Goal: Information Seeking & Learning: Learn about a topic

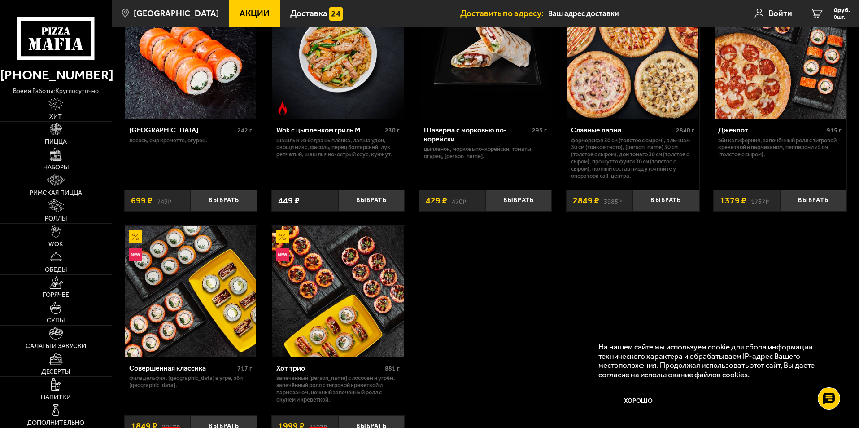
scroll to position [583, 0]
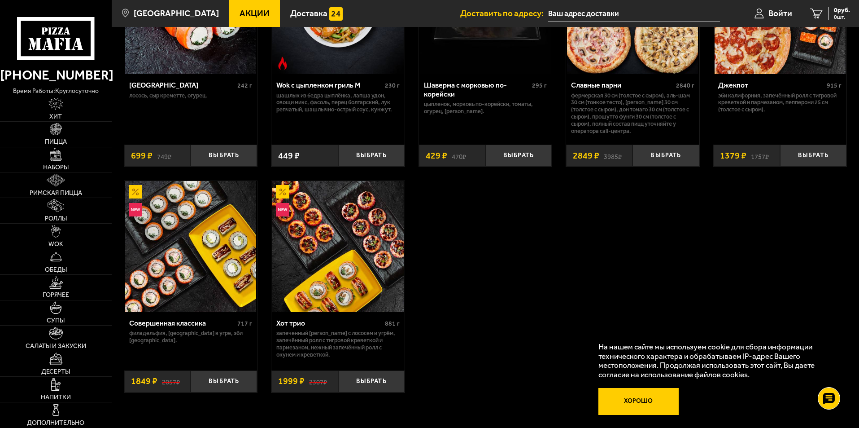
click at [651, 403] on button "Хорошо" at bounding box center [639, 401] width 81 height 27
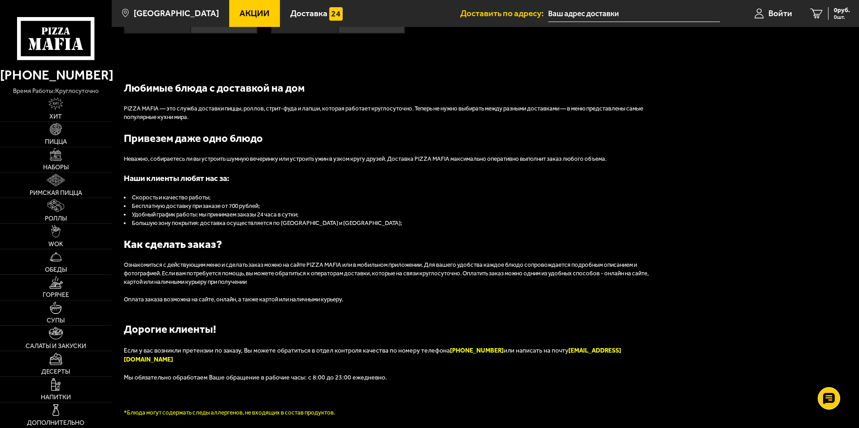
scroll to position [999, 0]
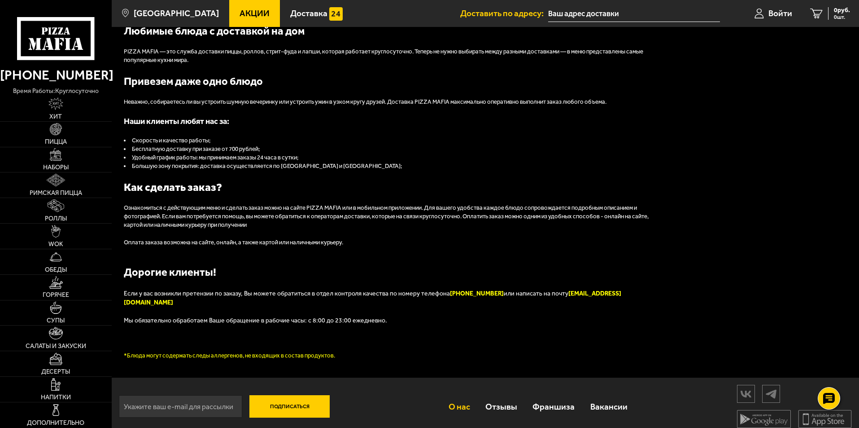
click at [469, 392] on link "О нас" at bounding box center [459, 406] width 37 height 29
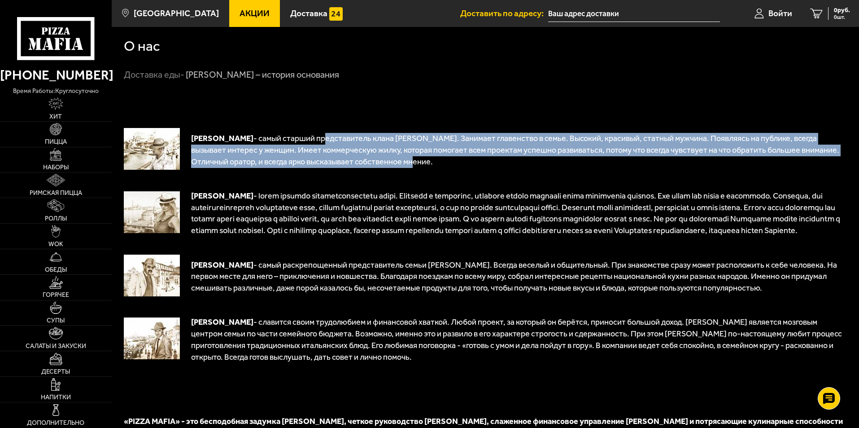
drag, startPoint x: 315, startPoint y: 138, endPoint x: 433, endPoint y: 160, distance: 119.6
click at [433, 160] on p "[PERSON_NAME] - самый старший представитель клана [PERSON_NAME]. Занимает главе…" at bounding box center [519, 150] width 656 height 35
drag, startPoint x: 339, startPoint y: 156, endPoint x: 193, endPoint y: 137, distance: 147.1
click at [193, 137] on p "[PERSON_NAME] - самый старший представитель клана [PERSON_NAME]. Занимает главе…" at bounding box center [519, 150] width 656 height 35
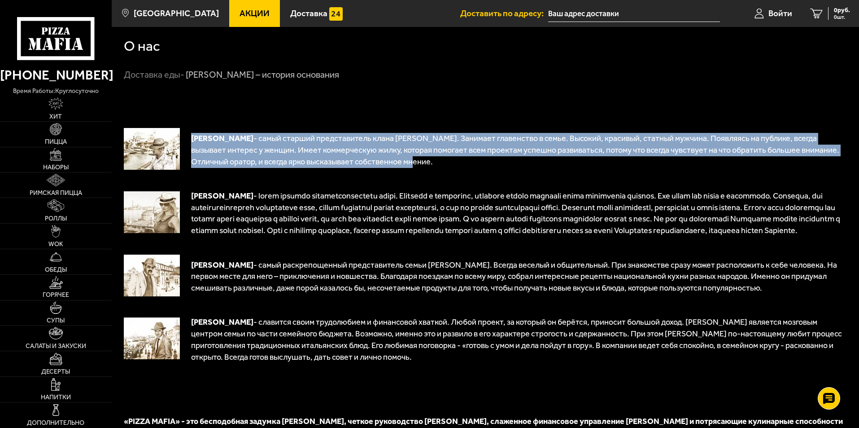
click at [191, 136] on span "[PERSON_NAME]" at bounding box center [222, 138] width 62 height 10
drag, startPoint x: 191, startPoint y: 136, endPoint x: 403, endPoint y: 162, distance: 213.4
click at [403, 162] on p "[PERSON_NAME] - самый старший представитель клана [PERSON_NAME]. Занимает главе…" at bounding box center [519, 150] width 656 height 35
drag, startPoint x: 403, startPoint y: 162, endPoint x: 281, endPoint y: 150, distance: 122.2
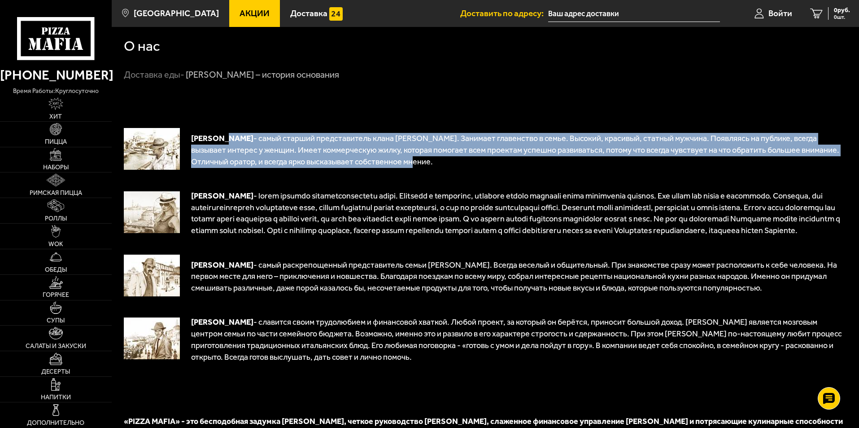
click at [224, 139] on p "[PERSON_NAME] - самый старший представитель клана [PERSON_NAME]. Занимает главе…" at bounding box center [519, 150] width 656 height 35
click at [500, 179] on td "[PERSON_NAME] - самый старший представитель клана [PERSON_NAME]. Занимает главе…" at bounding box center [513, 150] width 667 height 62
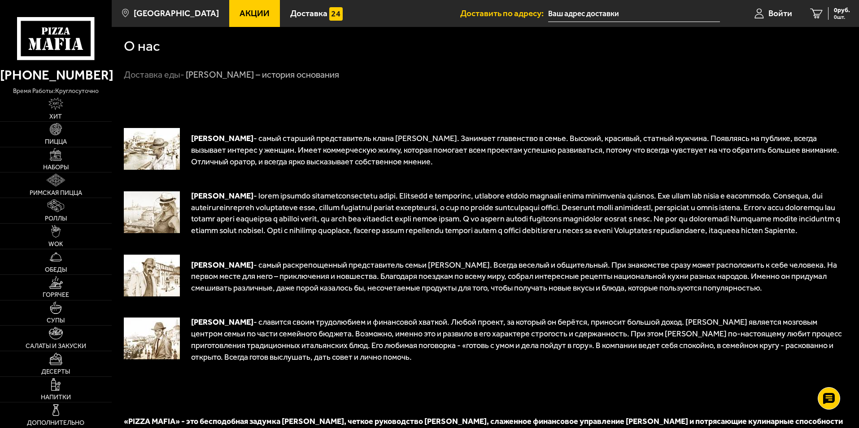
click at [162, 350] on img at bounding box center [152, 338] width 56 height 42
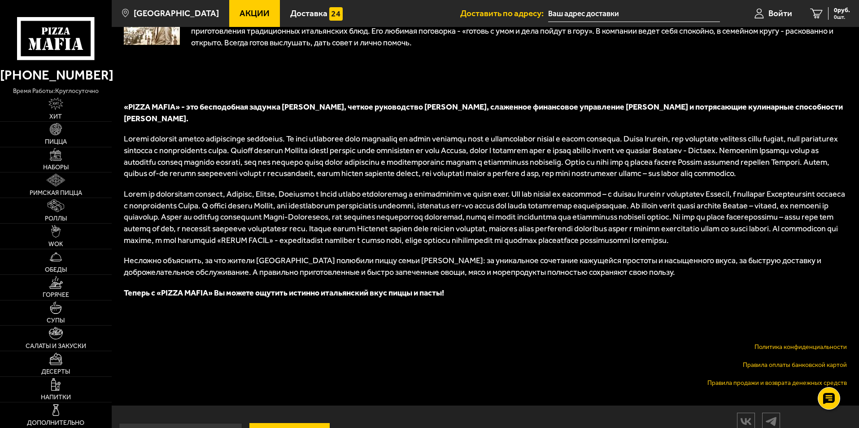
click at [754, 196] on div "[PERSON_NAME] - самый старший представитель клана [PERSON_NAME]. Занимает главе…" at bounding box center [485, 88] width 723 height 600
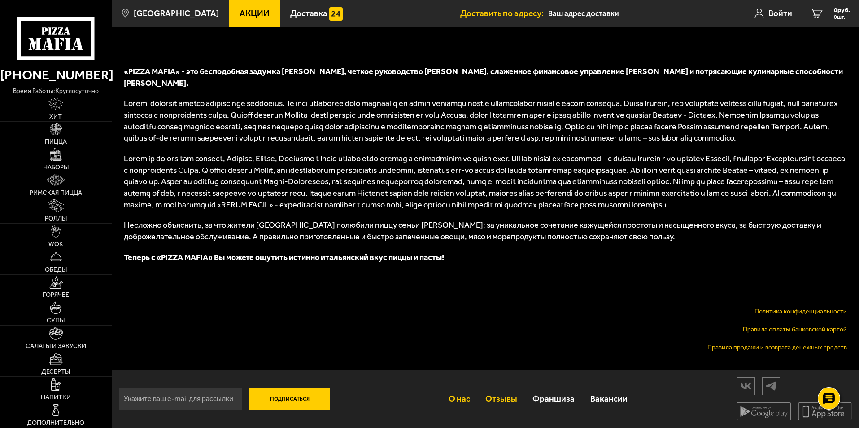
click at [505, 403] on link "Отзывы" at bounding box center [501, 398] width 47 height 29
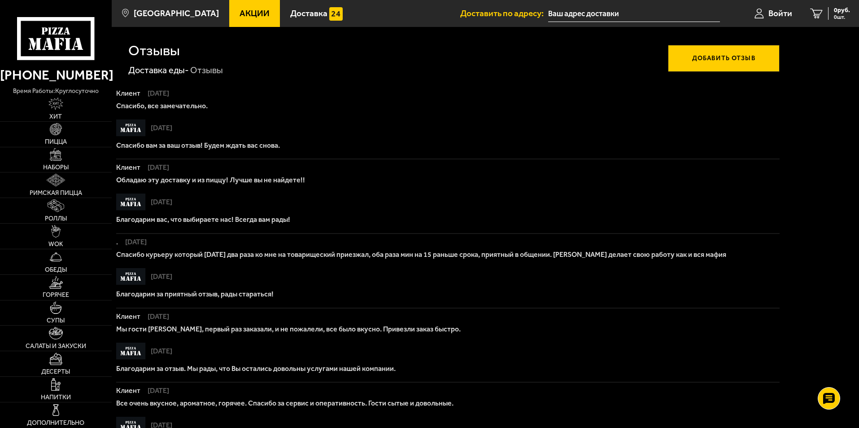
click at [563, 398] on div "Клиент [DATE] Все очень вкусное, ароматное, горячее. Спасибо за сервис и операт…" at bounding box center [448, 397] width 664 height 21
